Goal: Task Accomplishment & Management: Manage account settings

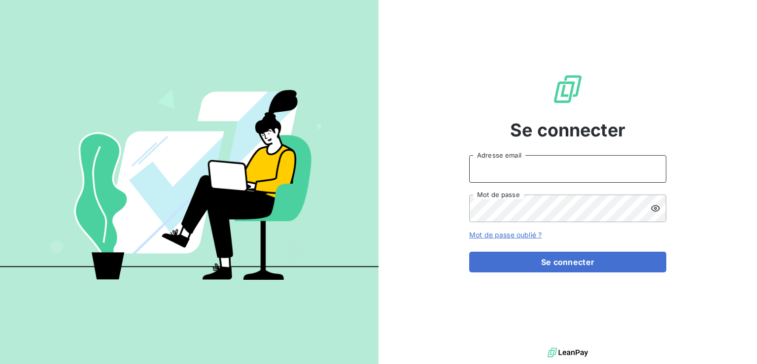
click at [572, 174] on input "Adresse email" at bounding box center [567, 169] width 197 height 28
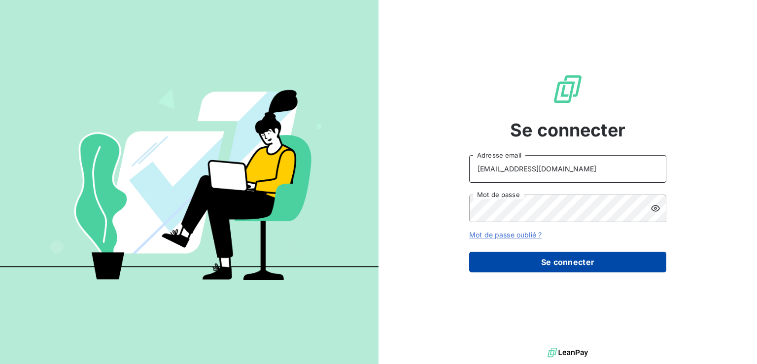
type input "[EMAIL_ADDRESS][DOMAIN_NAME]"
click at [555, 263] on button "Se connecter" at bounding box center [567, 262] width 197 height 21
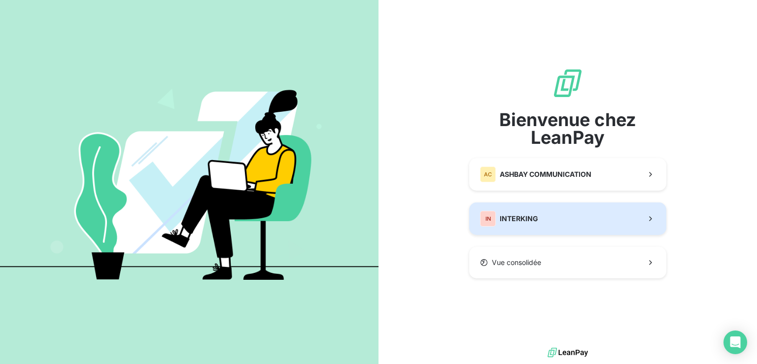
click at [515, 218] on span "INTERKING" at bounding box center [519, 219] width 38 height 10
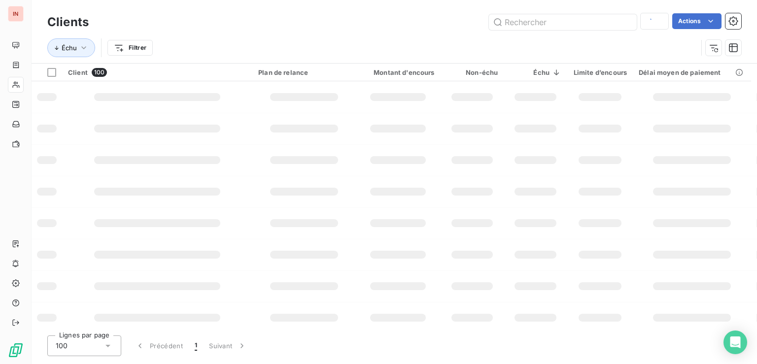
type input "bosto"
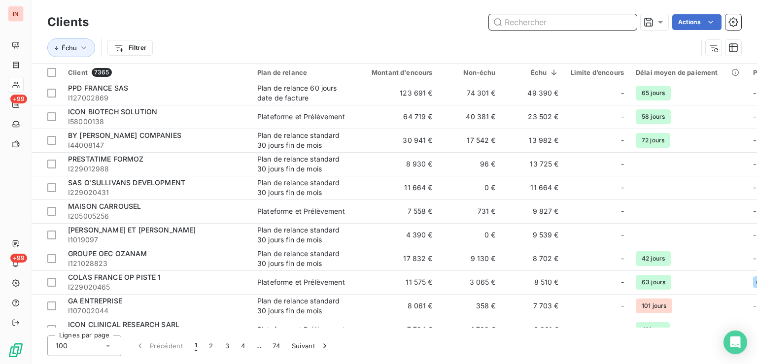
click at [564, 26] on input "text" at bounding box center [563, 22] width 148 height 16
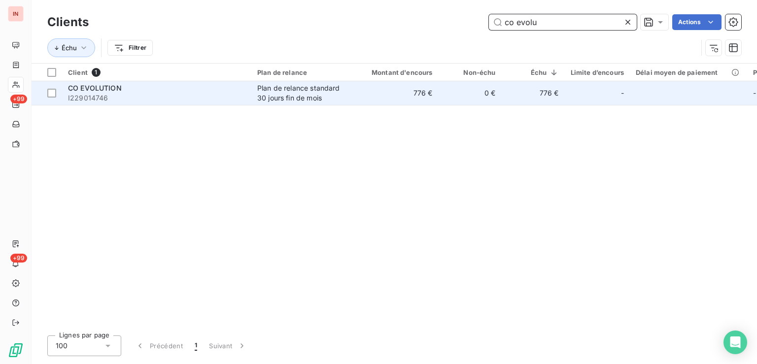
type input "co evolu"
click at [285, 92] on div "Plan de relance standard 30 jours fin de mois" at bounding box center [302, 93] width 91 height 20
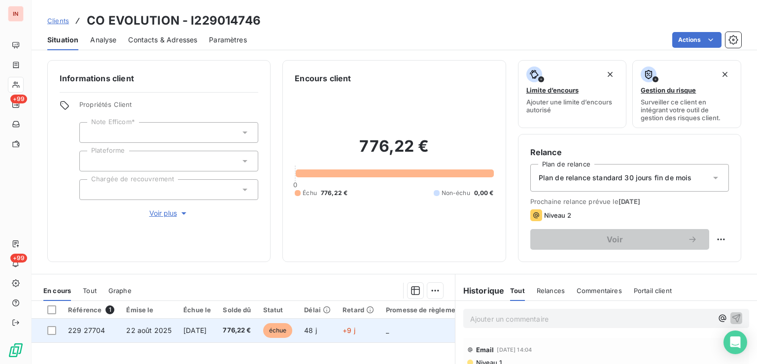
click at [317, 332] on span "48 j" at bounding box center [310, 330] width 13 height 8
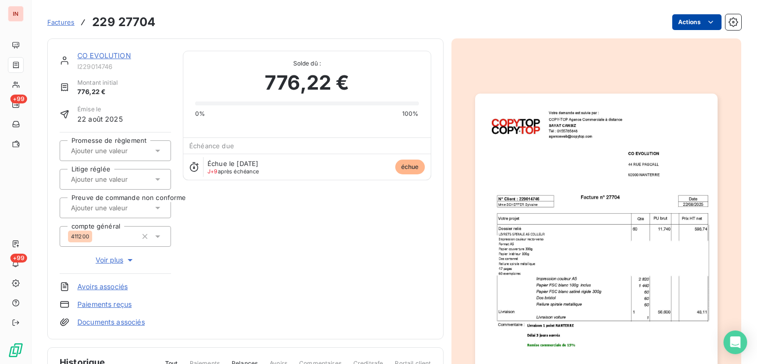
click at [674, 24] on html "IN +99 +99 Factures 229 27704 Actions CO EVOLUTION I229014746 Montant initial 7…" at bounding box center [378, 182] width 757 height 364
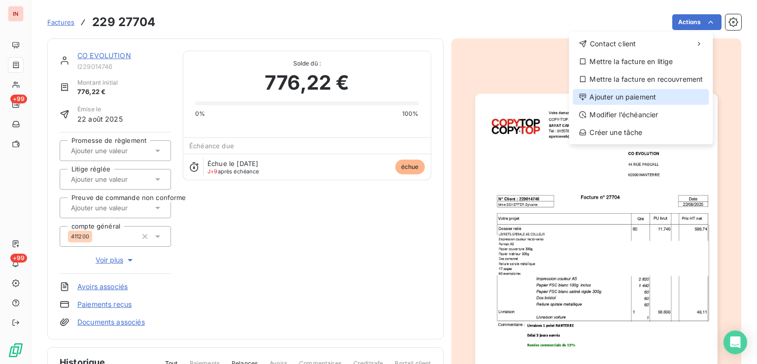
click at [641, 97] on div "Ajouter un paiement" at bounding box center [641, 97] width 136 height 16
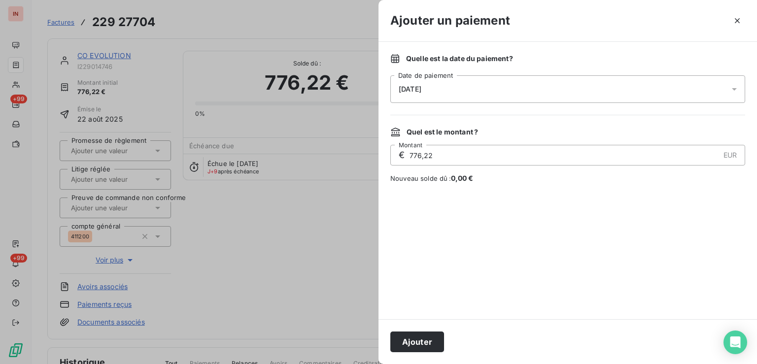
click at [525, 92] on div "[DATE]" at bounding box center [567, 89] width 355 height 28
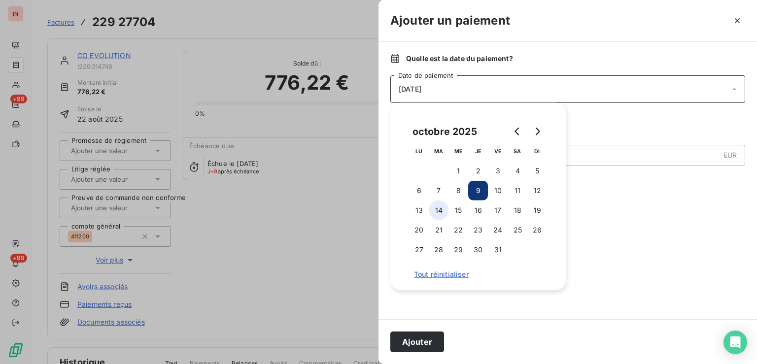
click at [440, 210] on button "14" at bounding box center [439, 211] width 20 height 20
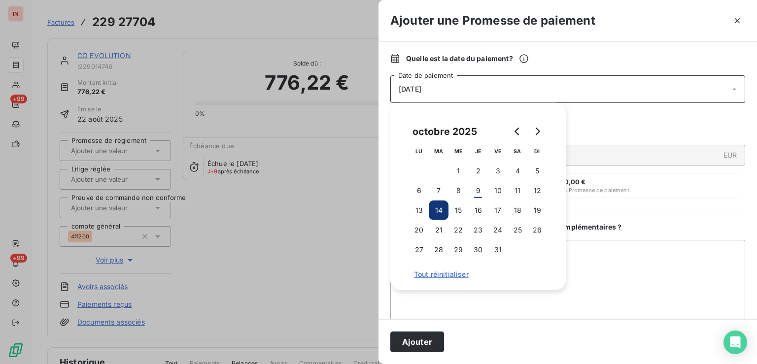
click at [431, 340] on button "Ajouter" at bounding box center [417, 342] width 54 height 21
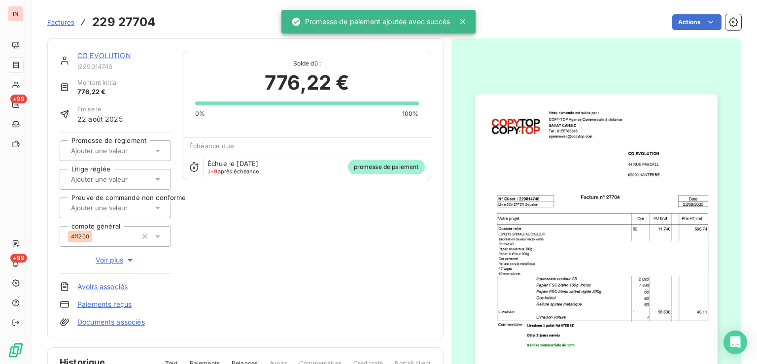
drag, startPoint x: 109, startPoint y: 145, endPoint x: 114, endPoint y: 159, distance: 14.5
click at [110, 145] on div at bounding box center [110, 150] width 85 height 13
click at [115, 169] on div "Oui" at bounding box center [121, 177] width 84 height 16
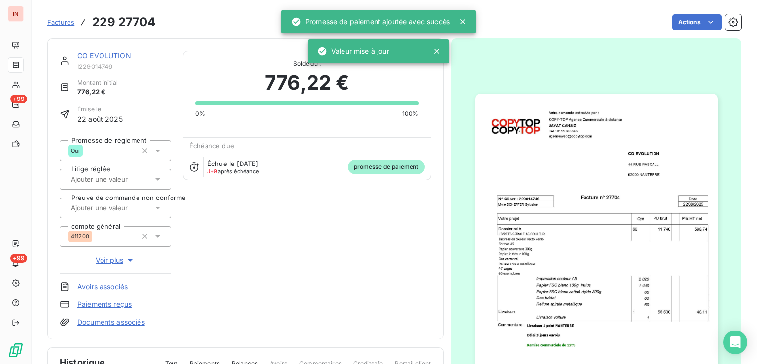
drag, startPoint x: 103, startPoint y: 56, endPoint x: 129, endPoint y: 67, distance: 28.6
click at [103, 56] on link "CO EVOLUTION" at bounding box center [104, 55] width 54 height 8
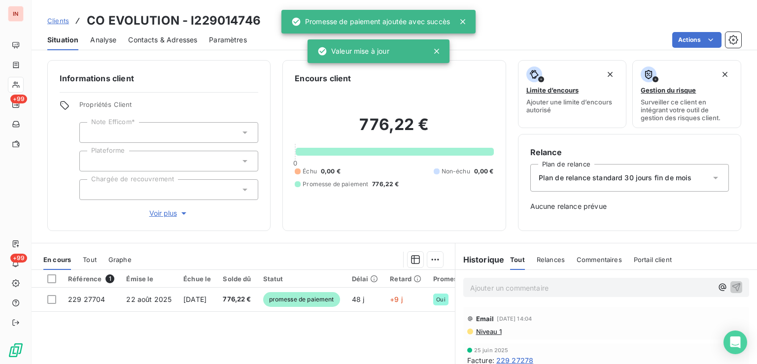
click at [546, 291] on p "Ajouter un commentaire ﻿" at bounding box center [591, 288] width 243 height 12
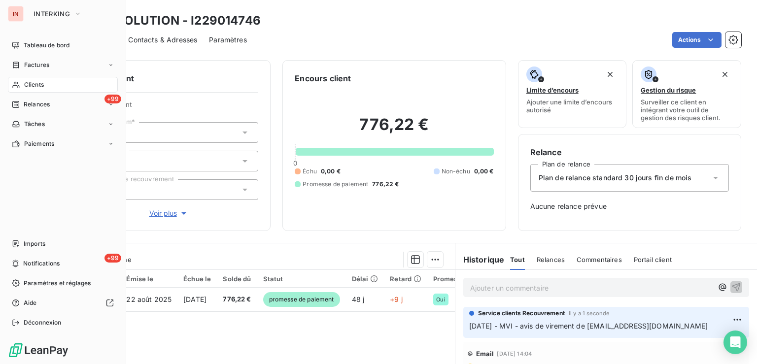
click at [21, 90] on div "Clients" at bounding box center [63, 85] width 110 height 16
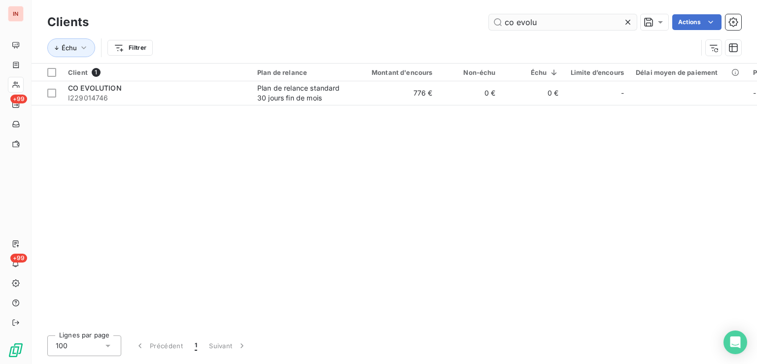
drag, startPoint x: 557, startPoint y: 24, endPoint x: 390, endPoint y: 17, distance: 167.3
click at [489, 17] on input "co evolu" at bounding box center [563, 22] width 148 height 16
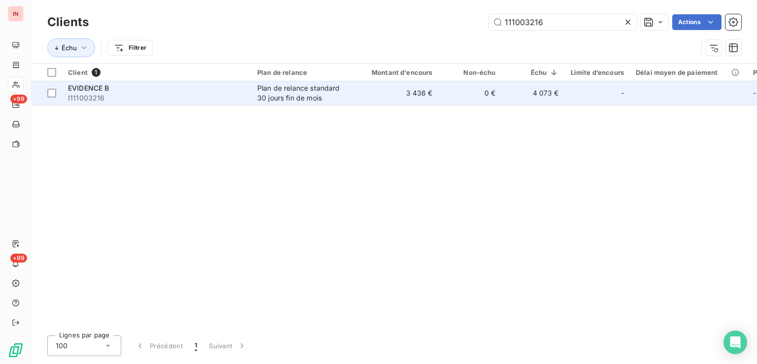
type input "111003216"
click at [381, 101] on td "3 436 €" at bounding box center [396, 93] width 85 height 24
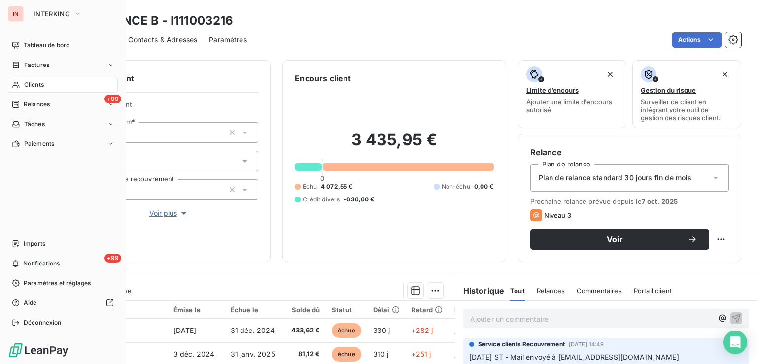
click at [10, 82] on div "Clients" at bounding box center [63, 85] width 110 height 16
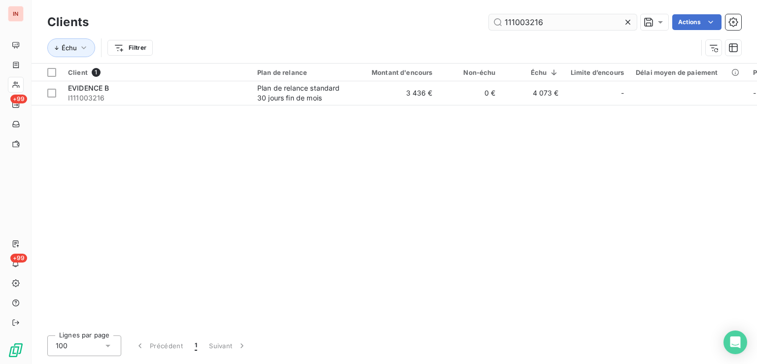
drag, startPoint x: 559, startPoint y: 22, endPoint x: 307, endPoint y: 1, distance: 253.2
click at [489, 14] on input "111003216" at bounding box center [563, 22] width 148 height 16
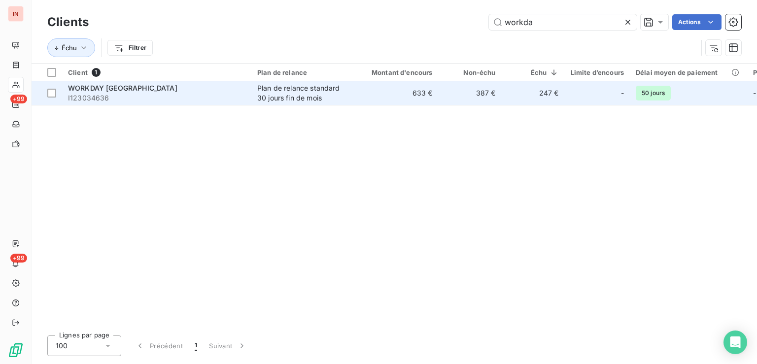
type input "workda"
click at [331, 90] on div "Plan de relance standard 30 jours fin de mois" at bounding box center [302, 93] width 91 height 20
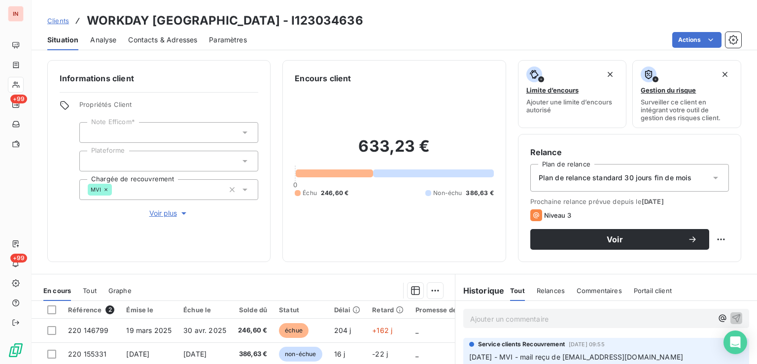
click at [575, 313] on p "Ajouter un commentaire ﻿" at bounding box center [591, 319] width 243 height 12
click at [533, 324] on p "[DATE] - MVI - mail reçu de [EMAIL_ADDRESS][DOMAIN_NAME]" at bounding box center [591, 318] width 243 height 11
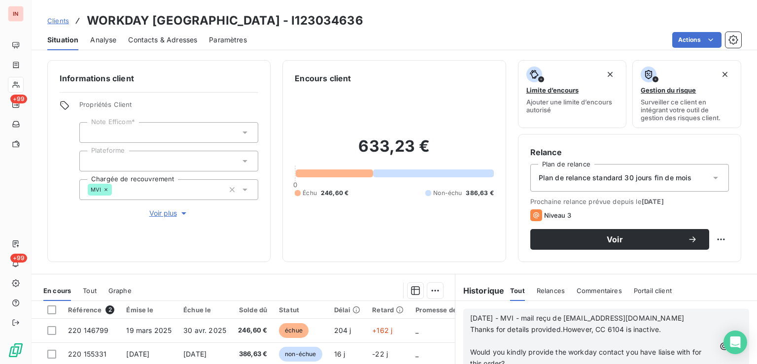
click at [500, 343] on p "﻿" at bounding box center [592, 341] width 245 height 11
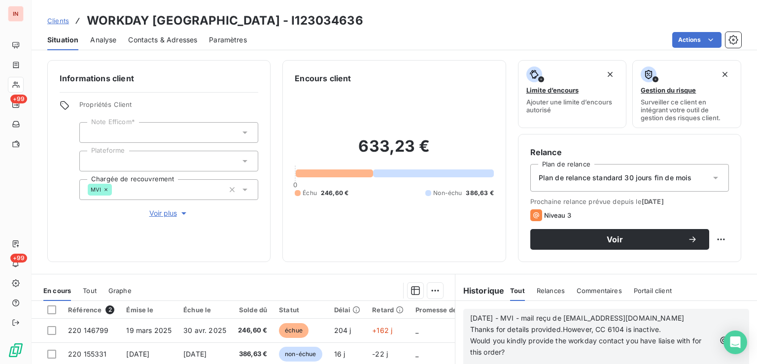
scroll to position [156, 0]
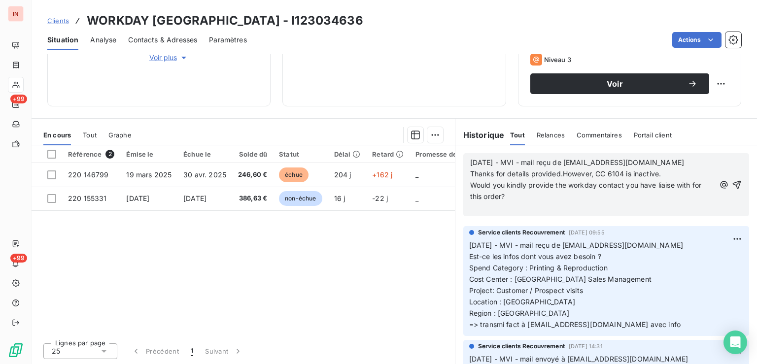
click at [500, 210] on p "﻿" at bounding box center [592, 208] width 245 height 11
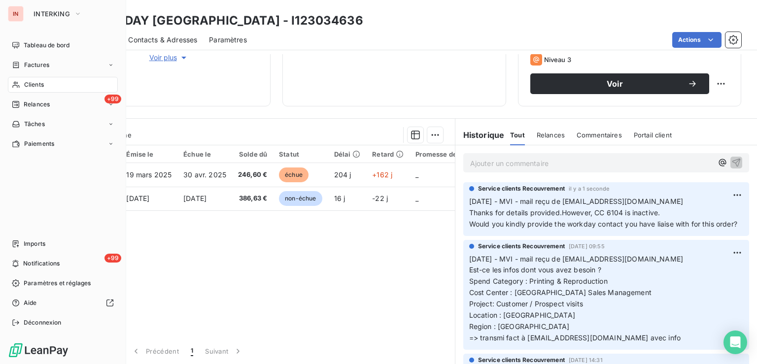
click at [21, 84] on div "Clients" at bounding box center [63, 85] width 110 height 16
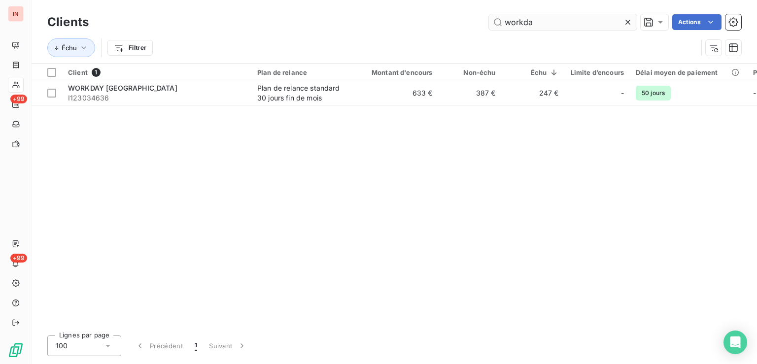
drag, startPoint x: 559, startPoint y: 21, endPoint x: 350, endPoint y: 21, distance: 209.0
click at [489, 21] on input "workda" at bounding box center [563, 22] width 148 height 16
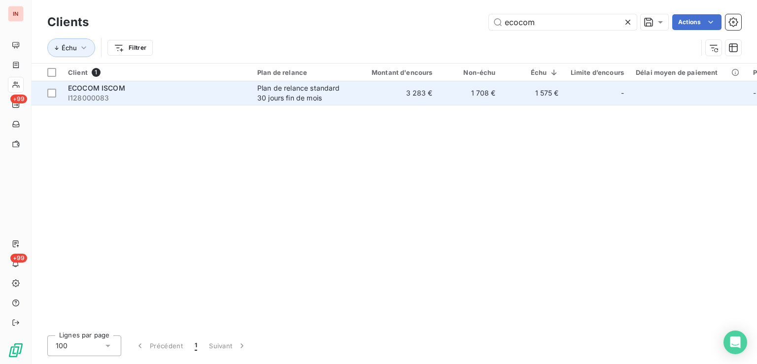
type input "ecocom"
click at [397, 89] on td "3 283 €" at bounding box center [396, 93] width 85 height 24
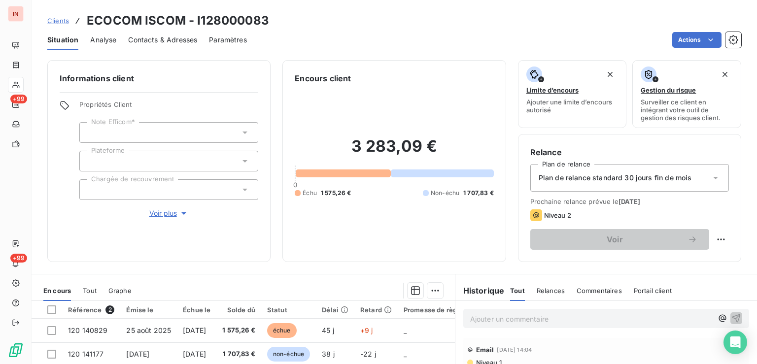
click at [565, 317] on p "Ajouter un commentaire ﻿" at bounding box center [591, 319] width 243 height 12
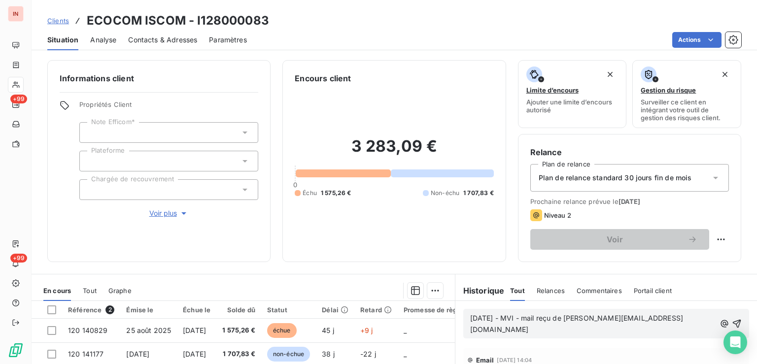
click at [494, 329] on p "[DATE] - MVI - mail reçu de [PERSON_NAME][EMAIL_ADDRESS][DOMAIN_NAME]" at bounding box center [592, 324] width 245 height 23
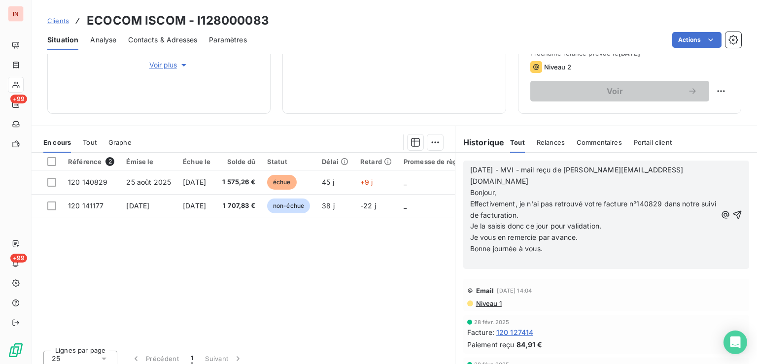
scroll to position [149, 0]
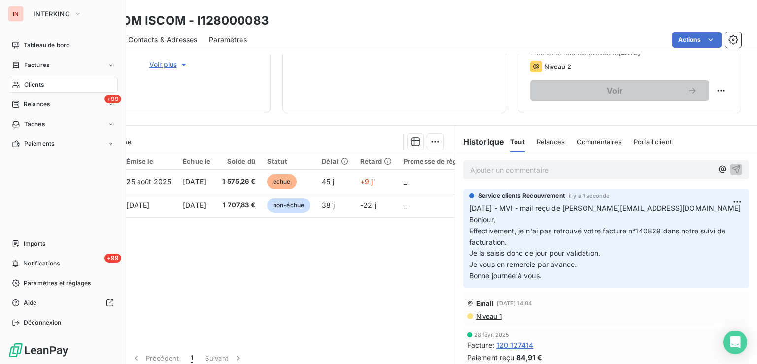
click at [35, 81] on span "Clients" at bounding box center [34, 84] width 20 height 9
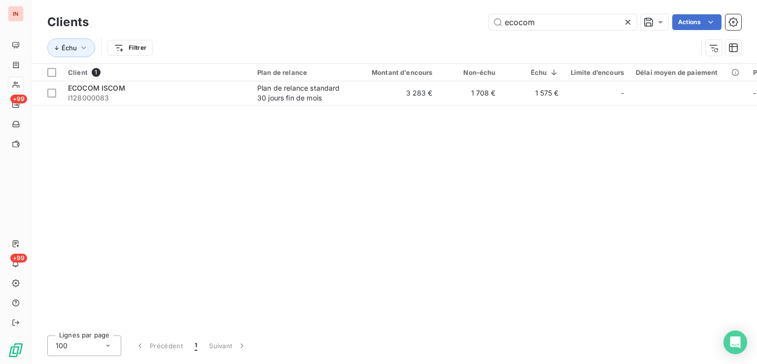
drag, startPoint x: 557, startPoint y: 26, endPoint x: 397, endPoint y: 18, distance: 159.9
click at [489, 18] on input "ecocom" at bounding box center [563, 22] width 148 height 16
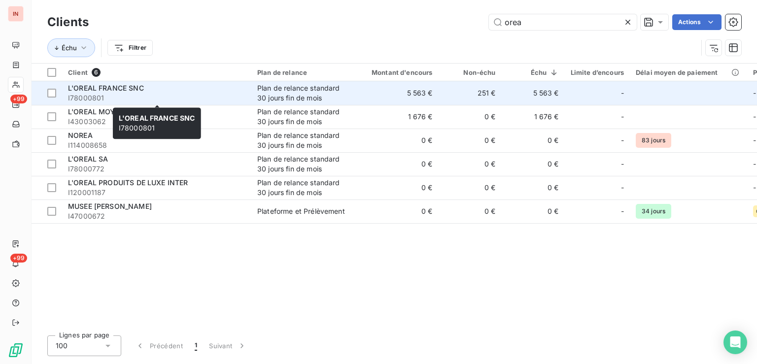
type input "orea"
click at [220, 97] on span "I78000801" at bounding box center [156, 98] width 177 height 10
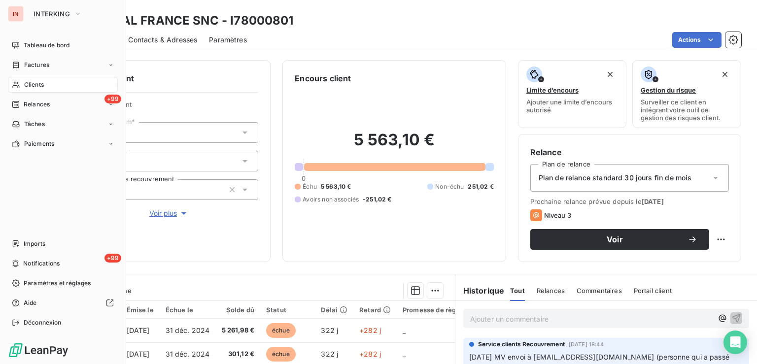
click at [23, 84] on div "Clients" at bounding box center [63, 85] width 110 height 16
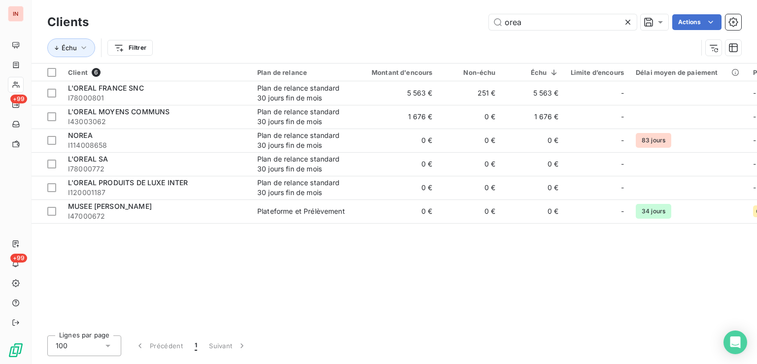
drag, startPoint x: 470, startPoint y: 13, endPoint x: 334, endPoint y: 13, distance: 135.5
click at [489, 14] on input "orea" at bounding box center [563, 22] width 148 height 16
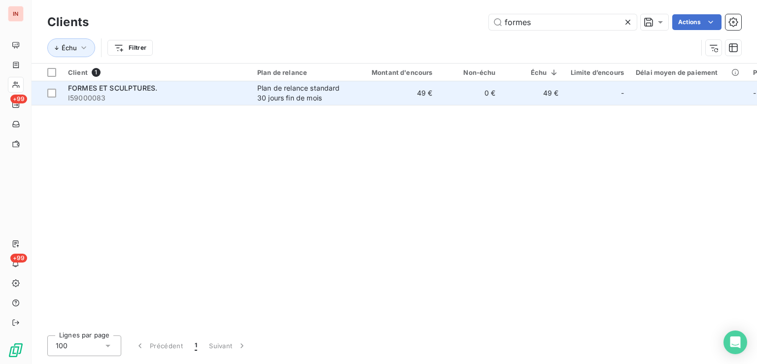
type input "formes"
click at [299, 98] on div "Plan de relance standard 30 jours fin de mois" at bounding box center [302, 93] width 91 height 20
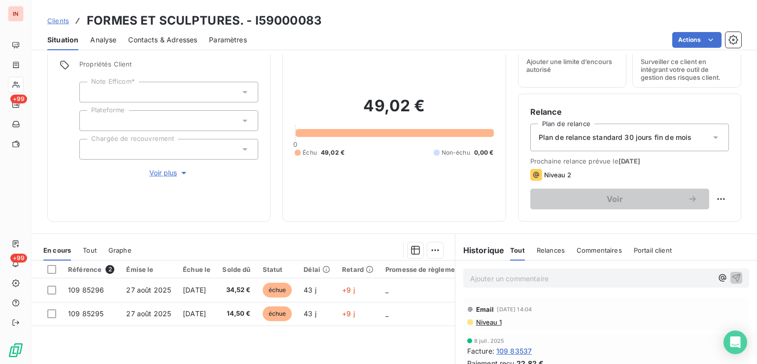
scroll to position [49, 0]
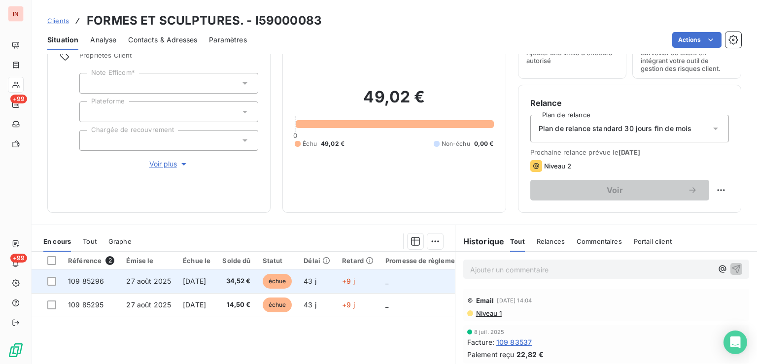
click at [336, 279] on td "43 j" at bounding box center [317, 282] width 38 height 24
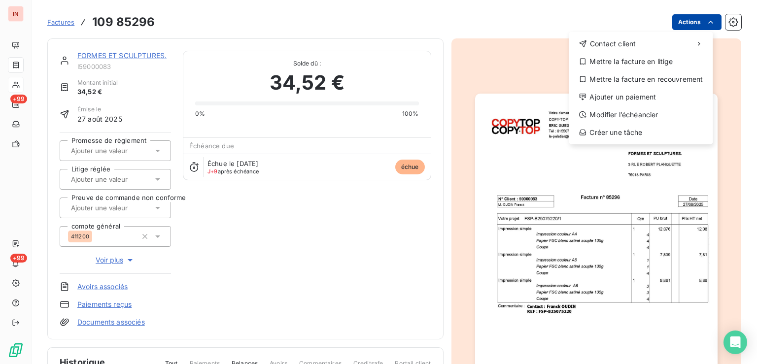
click at [682, 25] on html "IN +99 +99 Factures [PHONE_NUMBER] Actions Contact client Mettre la facture en …" at bounding box center [378, 182] width 757 height 364
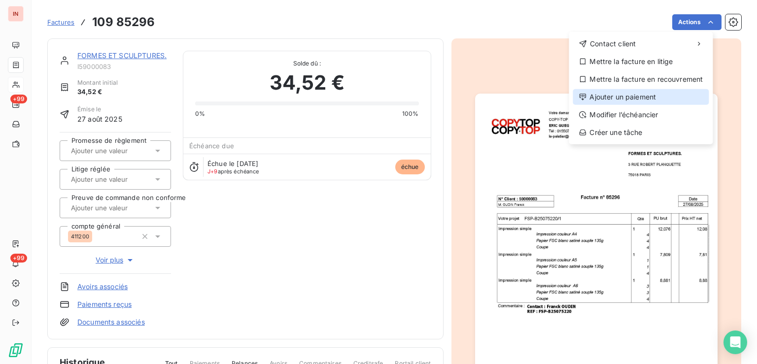
click at [620, 99] on div "Ajouter un paiement" at bounding box center [641, 97] width 136 height 16
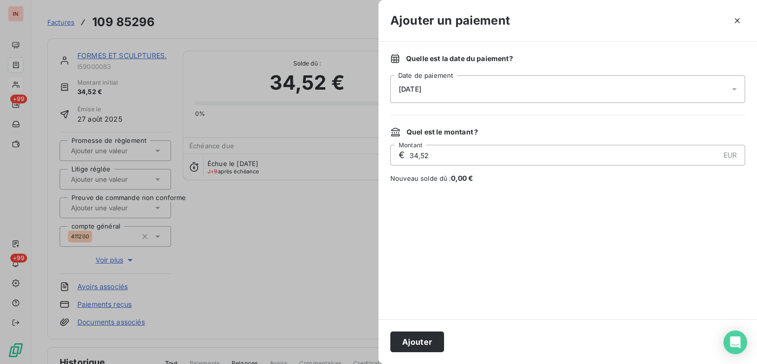
click at [543, 90] on div "[DATE]" at bounding box center [567, 89] width 355 height 28
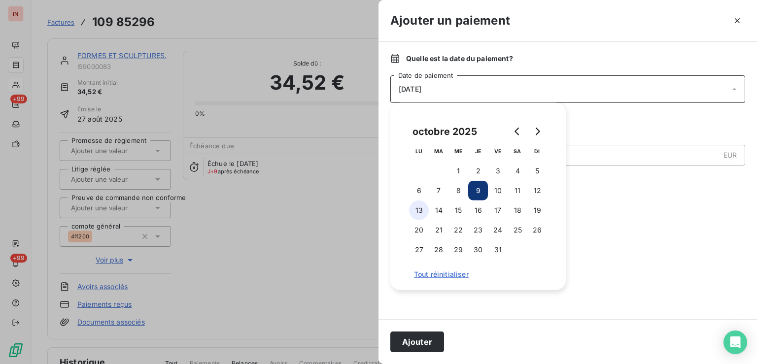
click at [425, 214] on button "13" at bounding box center [419, 211] width 20 height 20
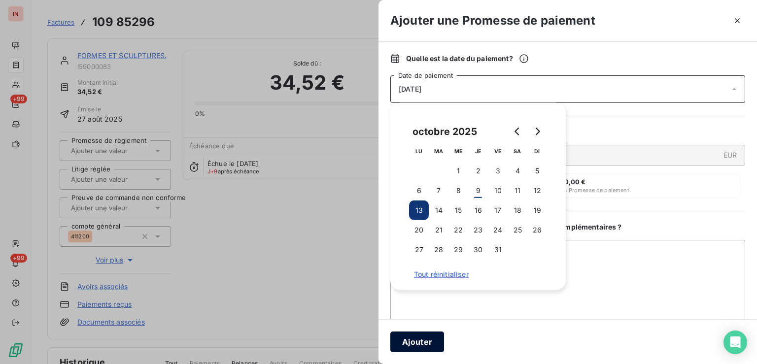
click at [413, 342] on button "Ajouter" at bounding box center [417, 342] width 54 height 21
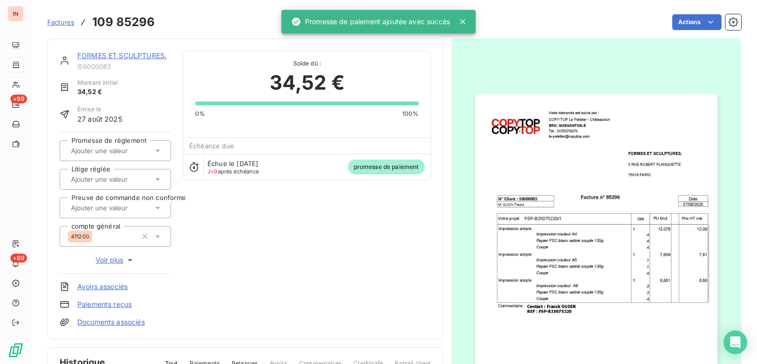
drag, startPoint x: 108, startPoint y: 145, endPoint x: 109, endPoint y: 155, distance: 10.4
click at [108, 147] on div at bounding box center [110, 150] width 85 height 13
drag, startPoint x: 116, startPoint y: 185, endPoint x: 128, endPoint y: 119, distance: 66.6
click at [118, 180] on li "Oui" at bounding box center [115, 177] width 111 height 24
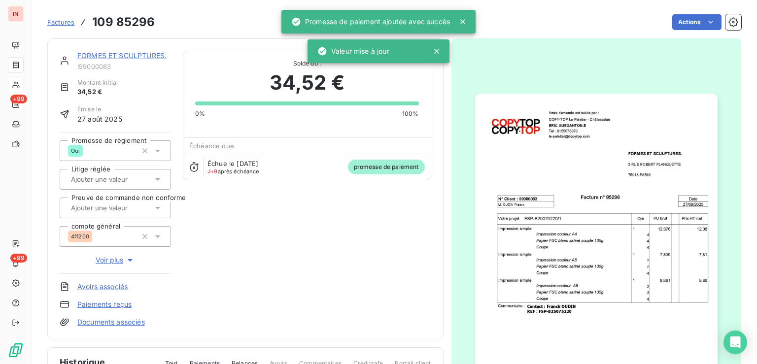
click at [148, 57] on link "FORMES ET SCULPTURES." at bounding box center [121, 55] width 89 height 8
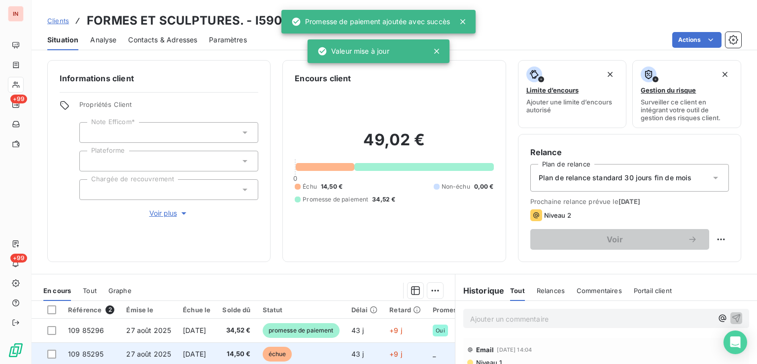
drag, startPoint x: 383, startPoint y: 353, endPoint x: 416, endPoint y: 346, distance: 33.4
click at [384, 353] on td "43 j" at bounding box center [365, 355] width 38 height 24
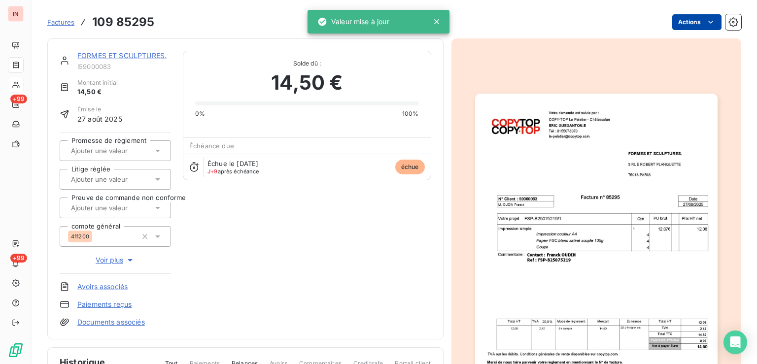
click at [689, 21] on html "IN +99 +99 Factures 109 85295 Actions FORMES ET SCULPTURES. I59000083 Montant i…" at bounding box center [378, 182] width 757 height 364
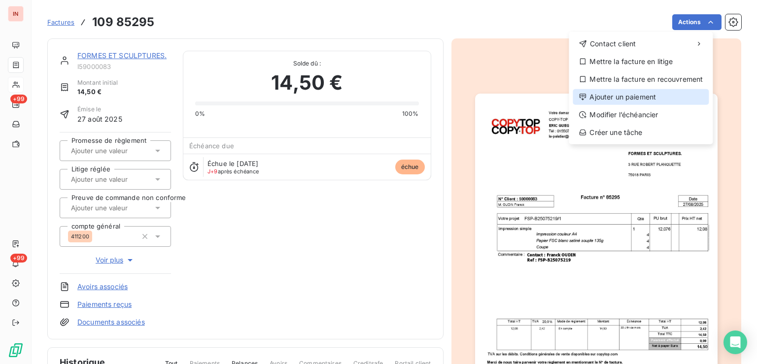
click at [627, 98] on div "Ajouter un paiement" at bounding box center [641, 97] width 136 height 16
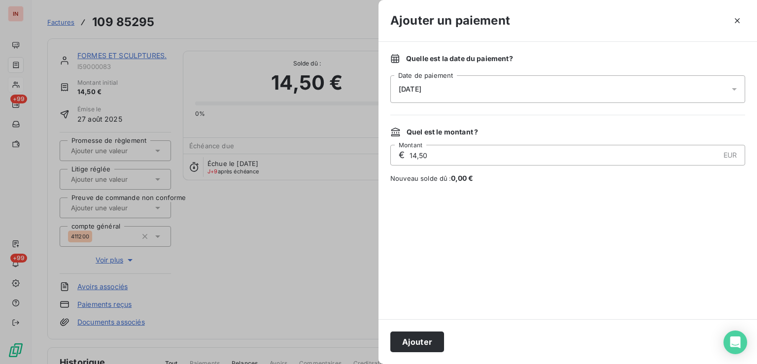
click at [575, 92] on div "[DATE]" at bounding box center [567, 89] width 355 height 28
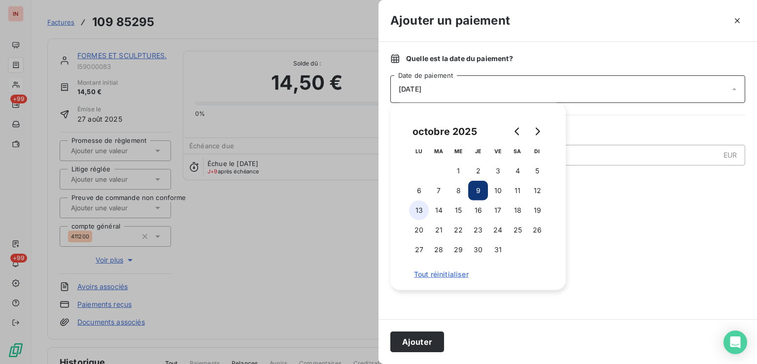
click at [421, 211] on button "13" at bounding box center [419, 211] width 20 height 20
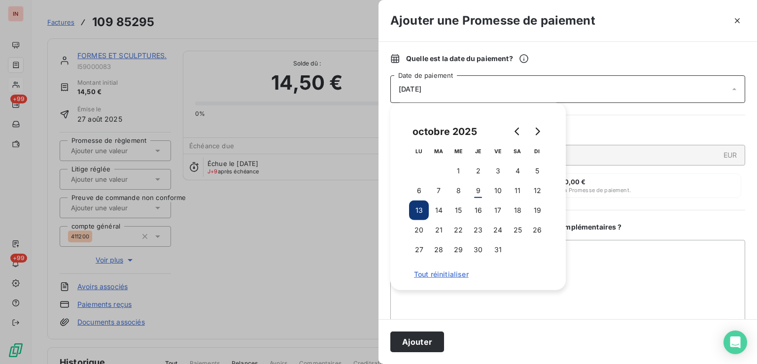
drag, startPoint x: 430, startPoint y: 337, endPoint x: 332, endPoint y: 246, distance: 133.6
click at [430, 337] on button "Ajouter" at bounding box center [417, 342] width 54 height 21
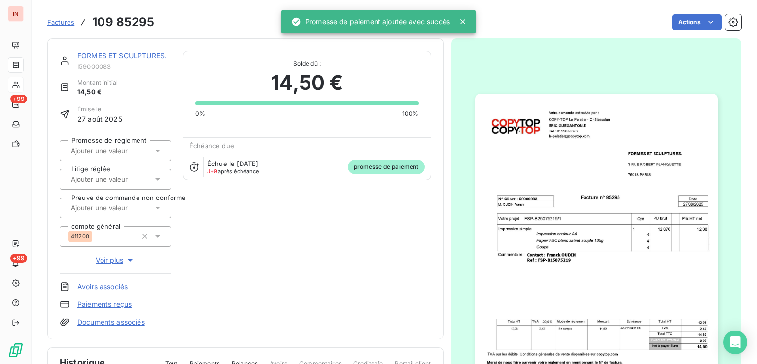
click at [104, 151] on input "text" at bounding box center [119, 150] width 99 height 9
click at [110, 171] on div "Oui" at bounding box center [121, 177] width 84 height 16
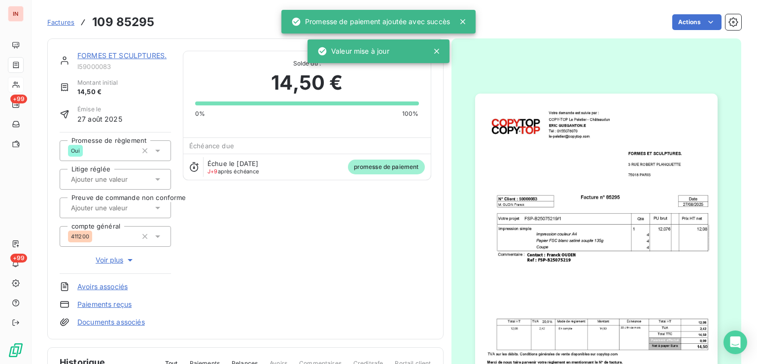
click at [143, 55] on link "FORMES ET SCULPTURES." at bounding box center [121, 55] width 89 height 8
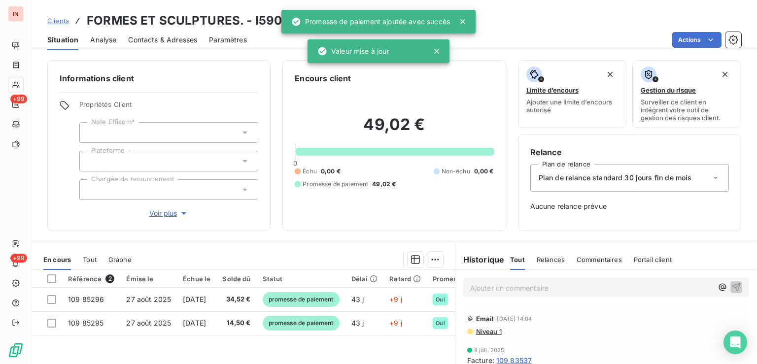
click at [522, 287] on p "Ajouter un commentaire ﻿" at bounding box center [591, 288] width 243 height 12
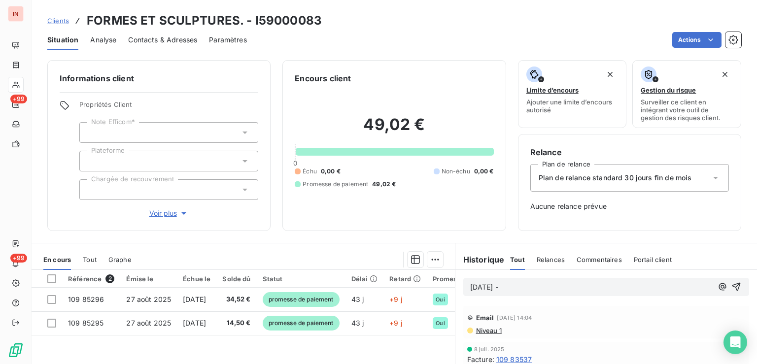
click at [717, 281] on button "button" at bounding box center [723, 287] width 12 height 12
click at [568, 287] on p "[DATE] -" at bounding box center [591, 287] width 243 height 11
click at [599, 285] on p "[DATE] - MVI - mail reçu de" at bounding box center [591, 287] width 243 height 11
click at [526, 293] on p "[DATE] - MVI - mail reçu de [EMAIL_ADDRESS][DOMAIN_NAME]" at bounding box center [591, 287] width 243 height 11
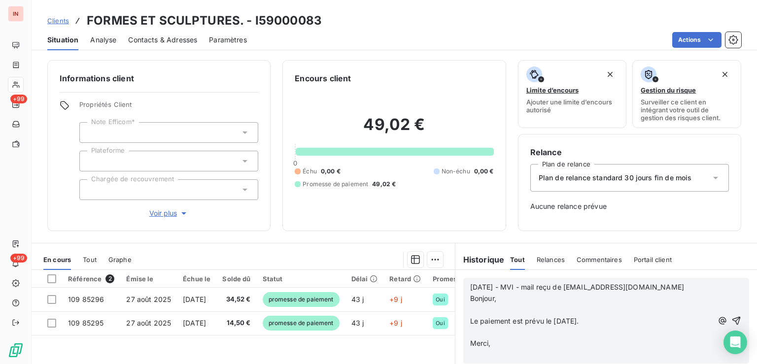
click at [518, 316] on p "﻿" at bounding box center [591, 310] width 243 height 11
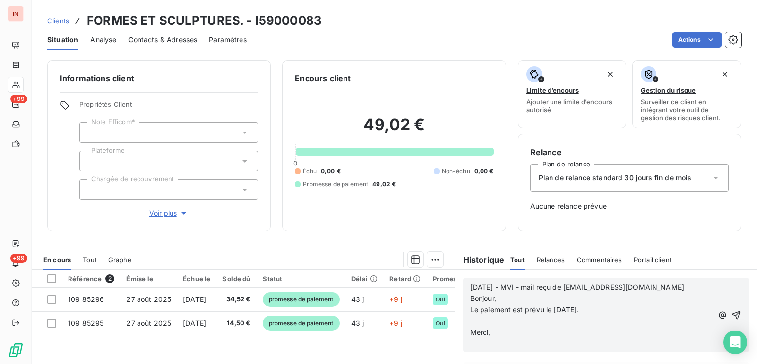
click at [502, 327] on p "﻿" at bounding box center [591, 321] width 243 height 11
click at [481, 339] on p "﻿" at bounding box center [591, 332] width 243 height 11
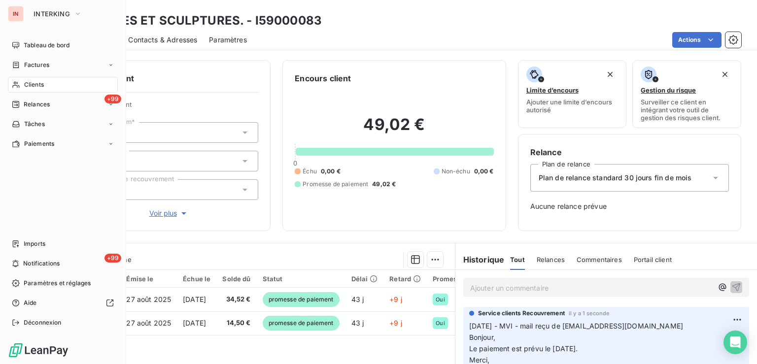
click at [17, 85] on icon at bounding box center [16, 85] width 8 height 8
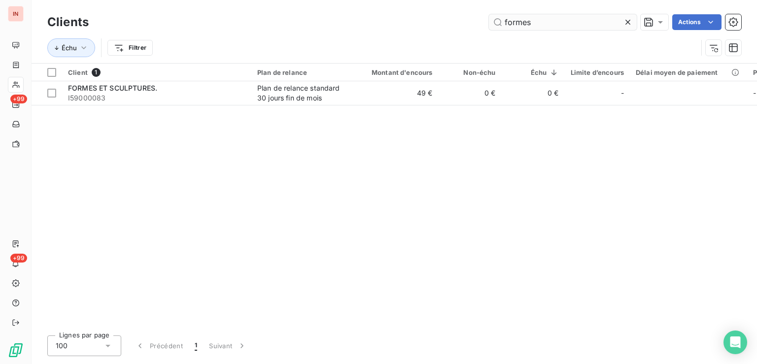
drag, startPoint x: 559, startPoint y: 26, endPoint x: 326, endPoint y: 26, distance: 233.1
click at [489, 26] on input "formes" at bounding box center [563, 22] width 148 height 16
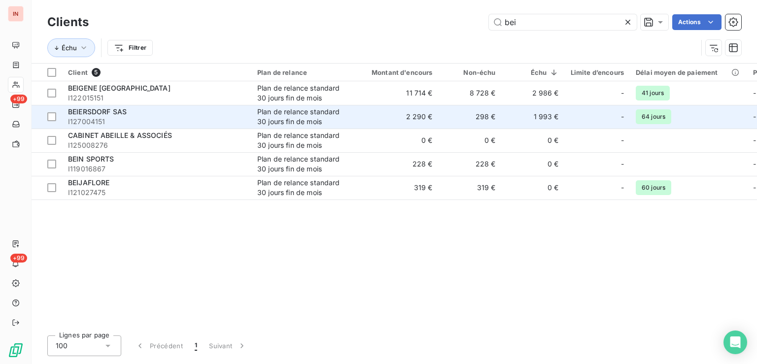
type input "bei"
click at [262, 117] on div "Plan de relance standard 30 jours fin de mois" at bounding box center [302, 117] width 91 height 20
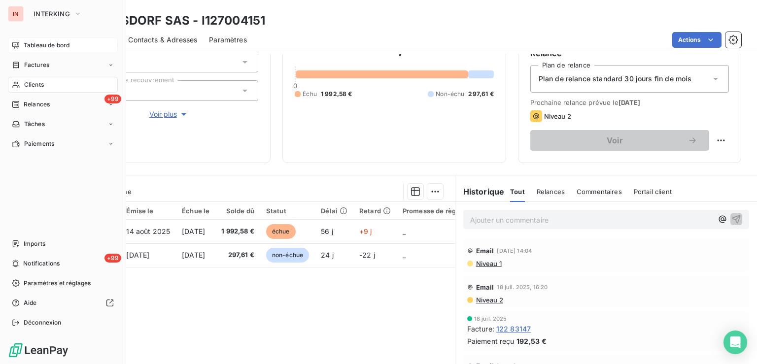
click at [13, 42] on icon at bounding box center [15, 45] width 7 height 6
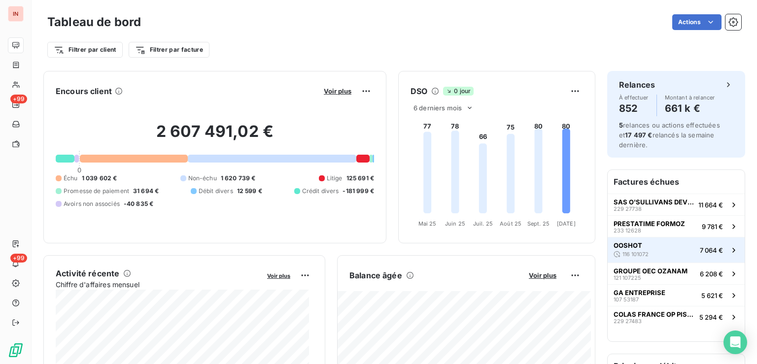
click at [645, 248] on button "OOSHOT 116 101072 7 064 €" at bounding box center [676, 250] width 137 height 26
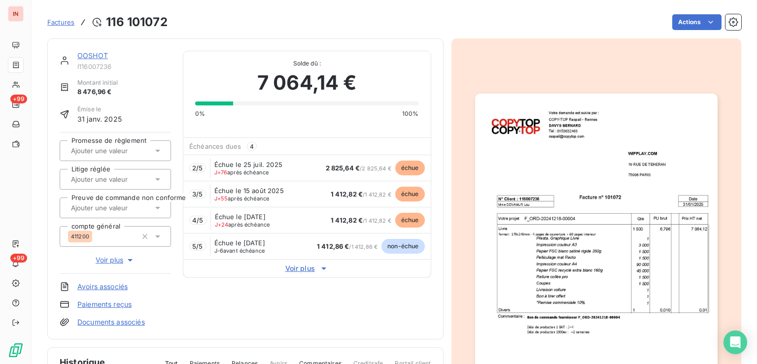
click at [86, 56] on link "OOSHOT" at bounding box center [92, 55] width 31 height 8
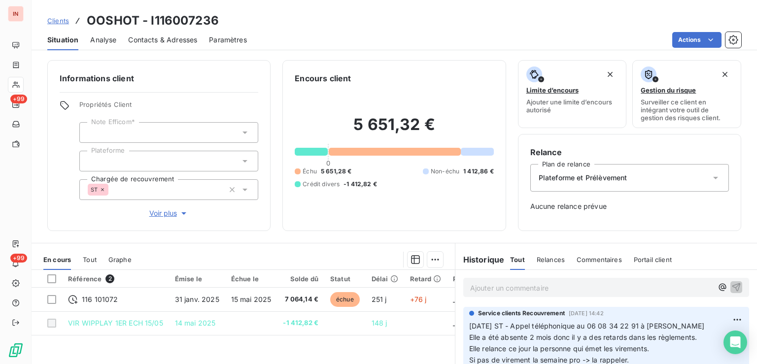
click at [165, 213] on span "Voir plus" at bounding box center [168, 213] width 39 height 10
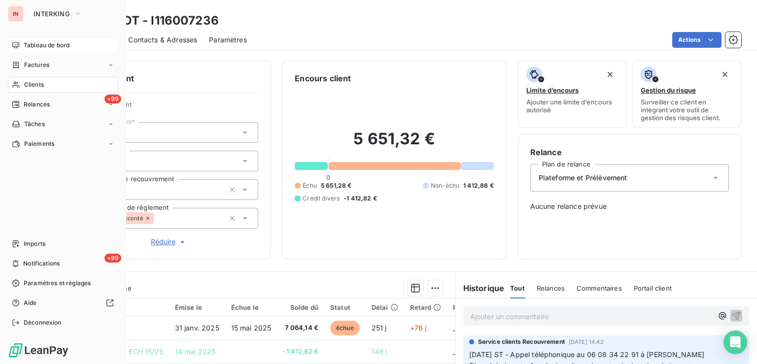
click at [21, 46] on div "Tableau de bord" at bounding box center [63, 45] width 110 height 16
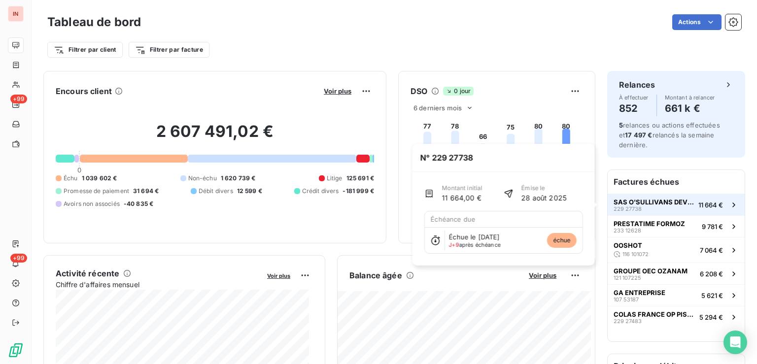
click at [698, 202] on span "11 664 €" at bounding box center [710, 205] width 25 height 8
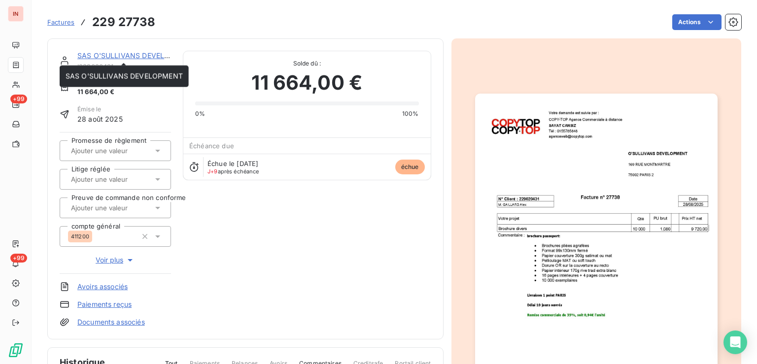
click at [128, 55] on link "SAS O'SULLIVANS DEVELOPMENT" at bounding box center [135, 55] width 117 height 8
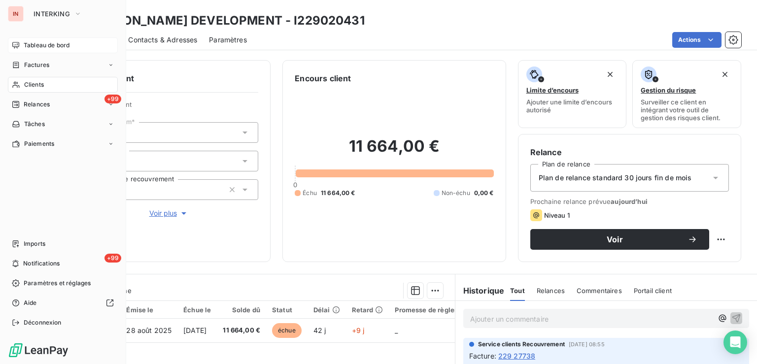
click at [20, 48] on div "Tableau de bord" at bounding box center [63, 45] width 110 height 16
